Goal: Task Accomplishment & Management: Use online tool/utility

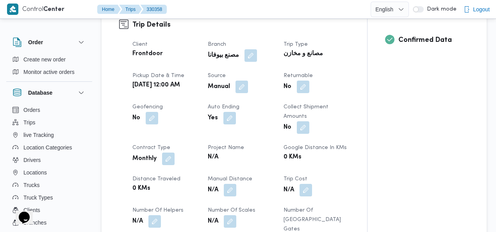
scroll to position [318, 0]
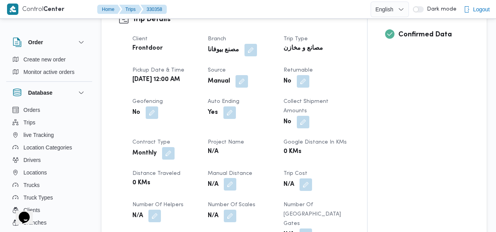
click at [231, 178] on button "button" at bounding box center [230, 184] width 12 height 12
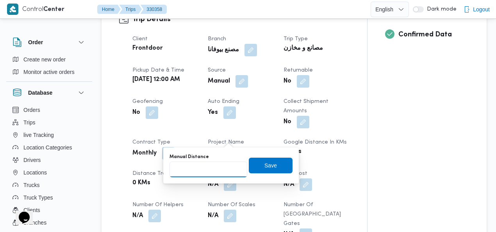
click at [212, 165] on input "Manual Distance" at bounding box center [208, 169] width 78 height 16
type input "285"
click at [277, 162] on span "Save" at bounding box center [271, 165] width 44 height 16
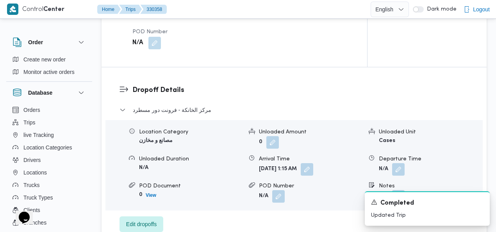
scroll to position [707, 0]
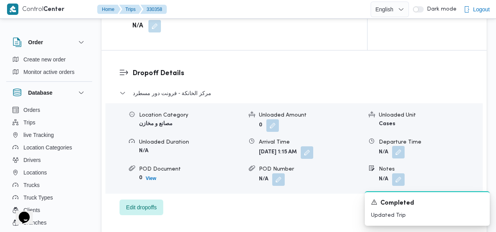
click at [395, 146] on button "button" at bounding box center [398, 152] width 12 height 12
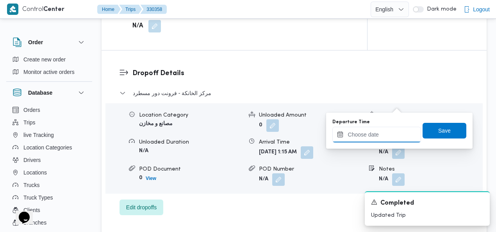
click at [378, 134] on input "Departure Time" at bounding box center [376, 135] width 89 height 16
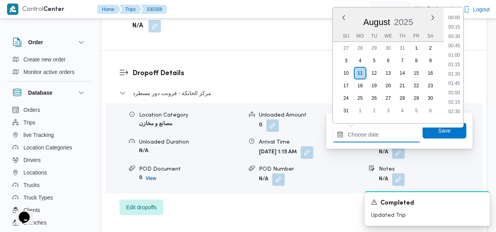
scroll to position [415, 0]
click at [453, 44] on li "11:45" at bounding box center [454, 43] width 18 height 8
type input "11/08/2025 11:45"
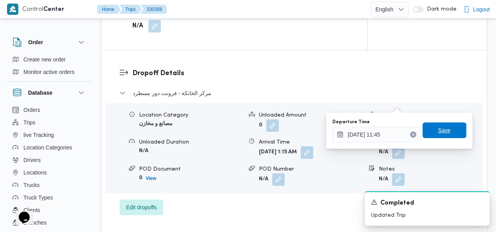
click at [445, 125] on span "Save" at bounding box center [444, 130] width 44 height 16
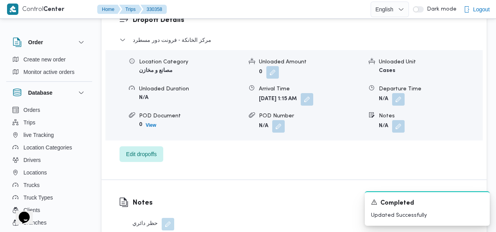
scroll to position [789, 0]
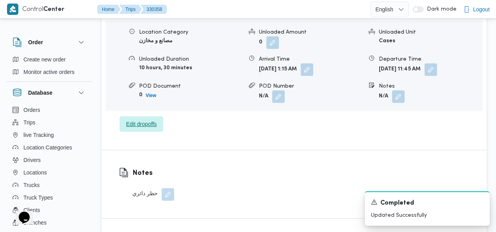
click at [151, 119] on span "Edit dropoffs" at bounding box center [141, 123] width 30 height 9
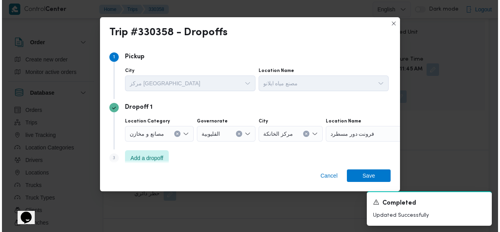
scroll to position [780, 0]
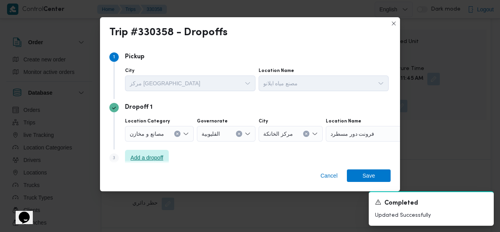
click at [155, 154] on span "Add a dropoff" at bounding box center [146, 157] width 33 height 9
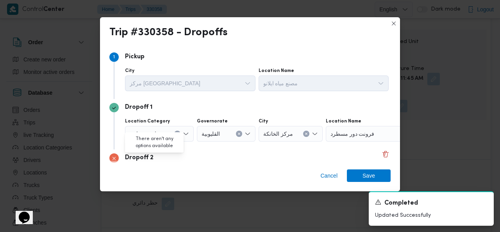
scroll to position [60, 0]
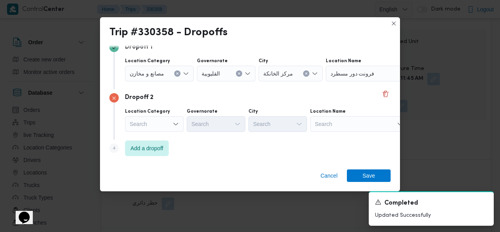
click at [354, 81] on div "Search" at bounding box center [375, 74] width 98 height 16
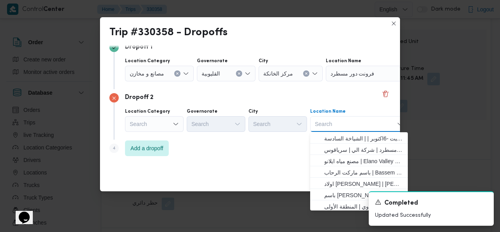
click at [354, 125] on div "Search Combo box. Selected. Combo box input. Search. Type some text or, to disp…" at bounding box center [359, 124] width 98 height 16
type input "ايلا"
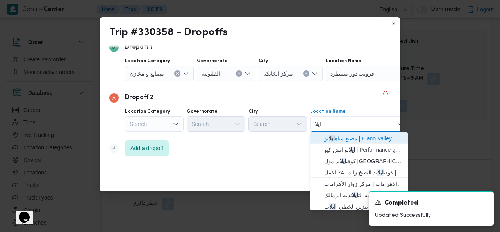
click at [351, 136] on span "مصنع مياه ايلا نو | Elano Valley Water factory | بنى سلامة" at bounding box center [363, 138] width 79 height 9
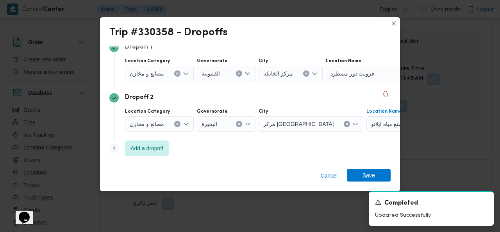
click at [363, 177] on span "Save" at bounding box center [368, 175] width 12 height 12
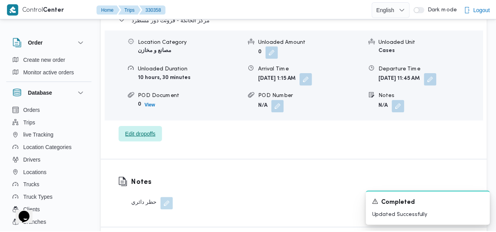
scroll to position [789, 0]
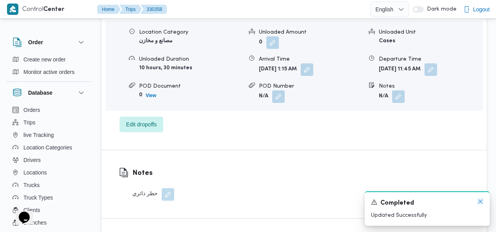
click at [479, 200] on icon "Dismiss toast" at bounding box center [480, 201] width 4 height 4
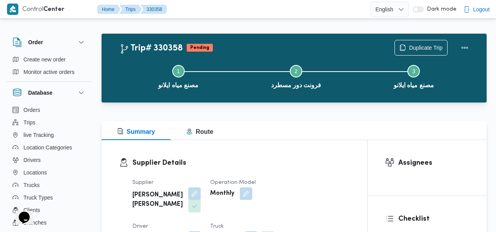
scroll to position [0, 0]
